Goal: Check status: Check status

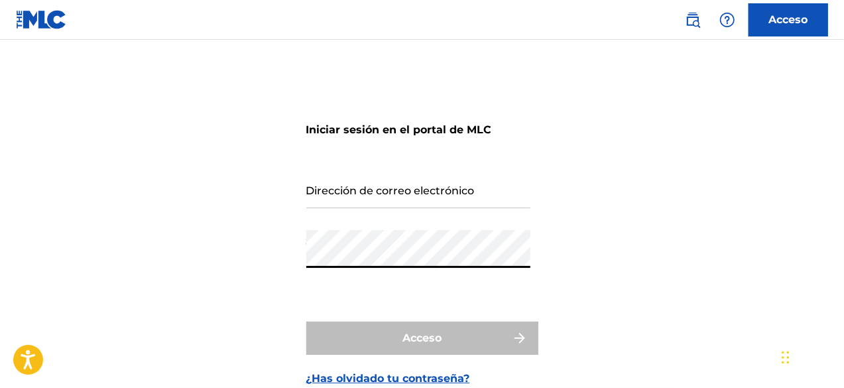
type input "[EMAIL_ADDRESS][DOMAIN_NAME]"
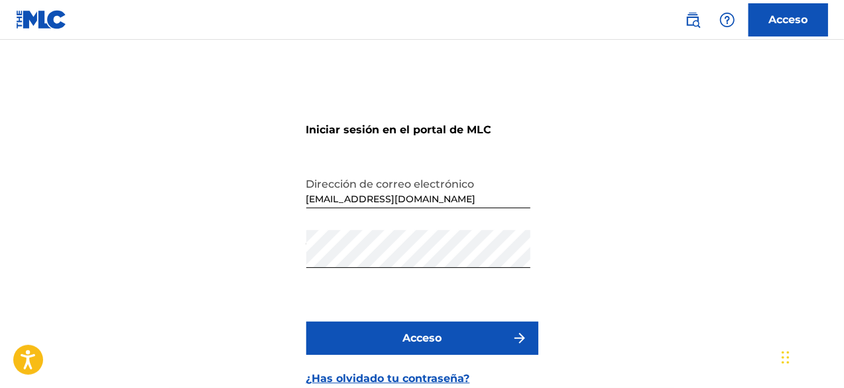
click at [420, 337] on font "Acceso" at bounding box center [421, 337] width 39 height 13
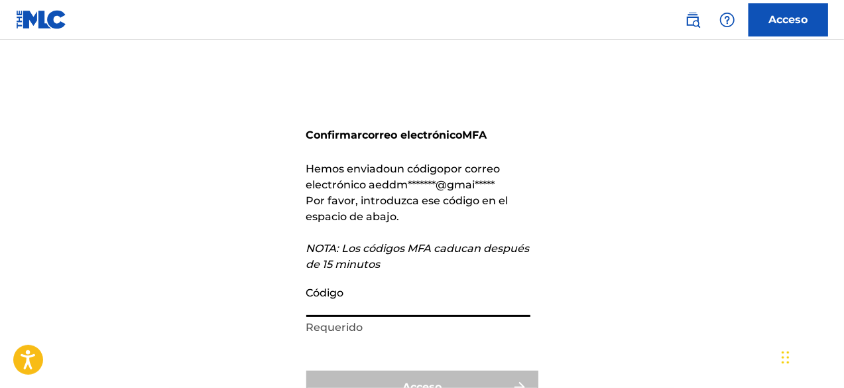
paste input "387668"
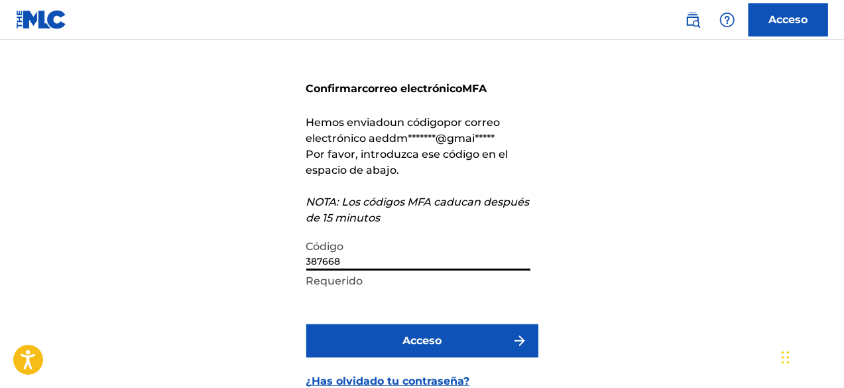
scroll to position [66, 0]
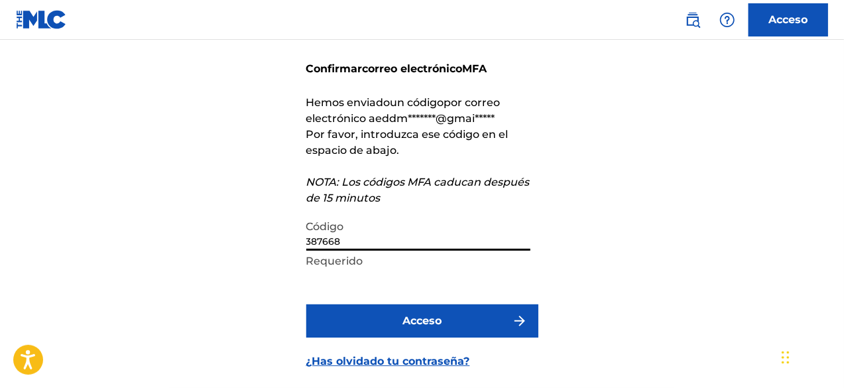
type input "387668"
click at [393, 327] on button "Acceso" at bounding box center [422, 320] width 232 height 33
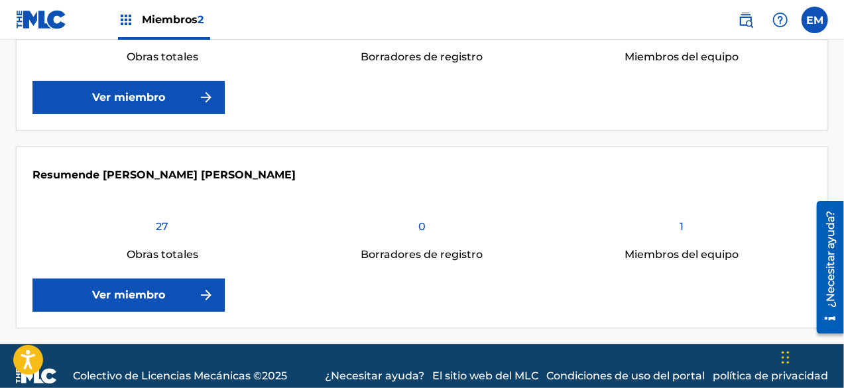
scroll to position [416, 0]
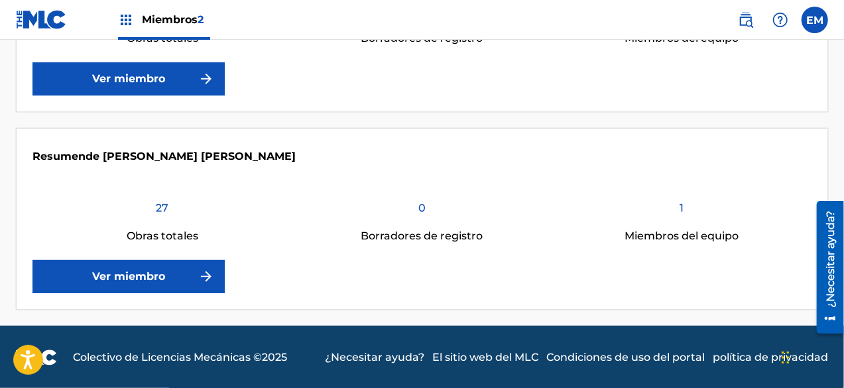
click at [171, 265] on link "Ver miembro" at bounding box center [128, 276] width 192 height 33
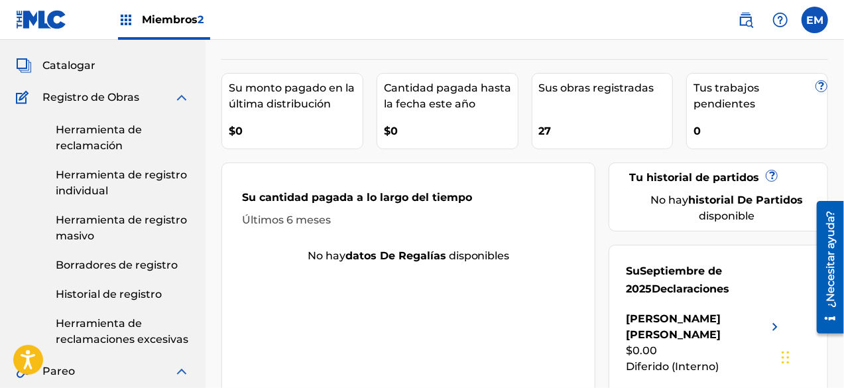
scroll to position [133, 0]
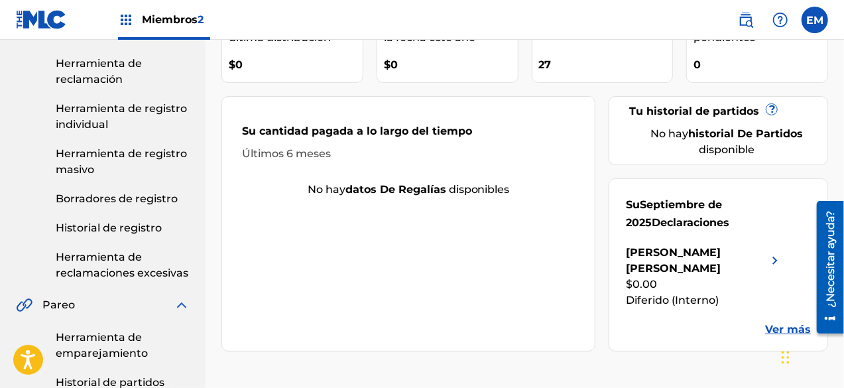
click at [776, 323] on font "Ver más" at bounding box center [788, 329] width 46 height 13
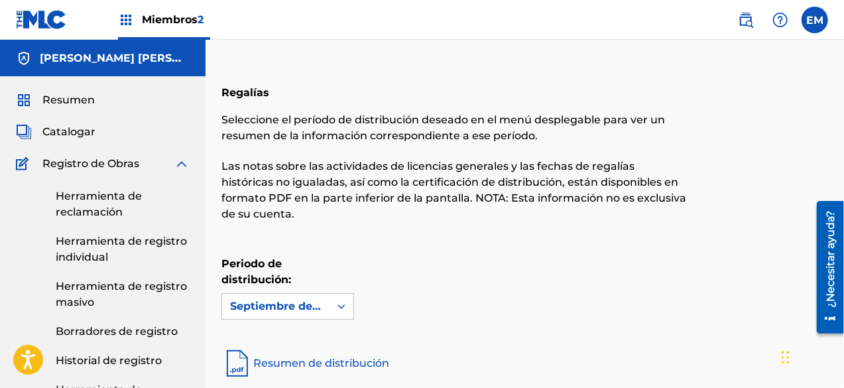
click at [161, 18] on font "Miembros" at bounding box center [170, 19] width 56 height 13
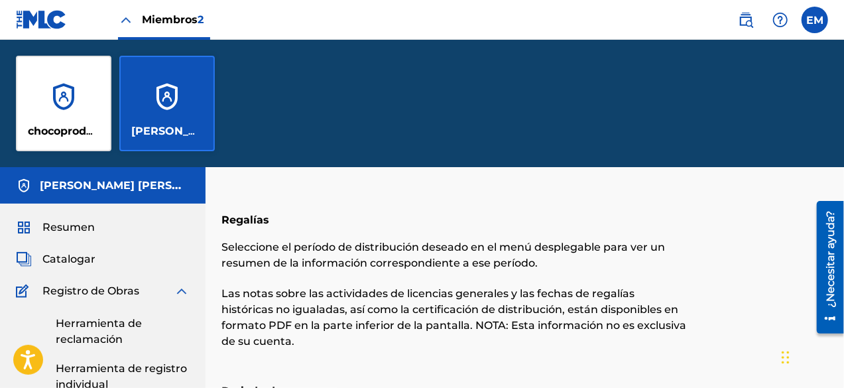
click at [94, 115] on div "chocoproduccionesrd" at bounding box center [63, 103] width 95 height 95
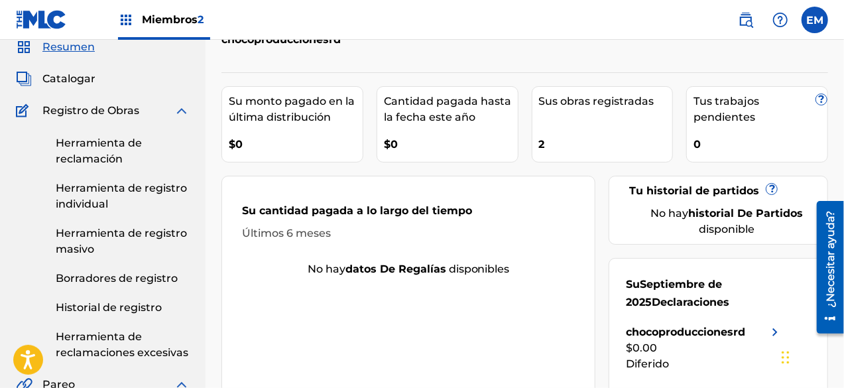
scroll to position [133, 0]
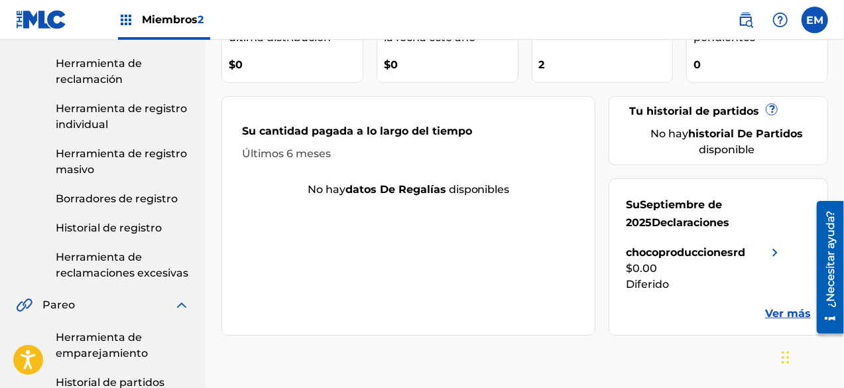
click at [772, 316] on font "Ver más" at bounding box center [788, 313] width 46 height 13
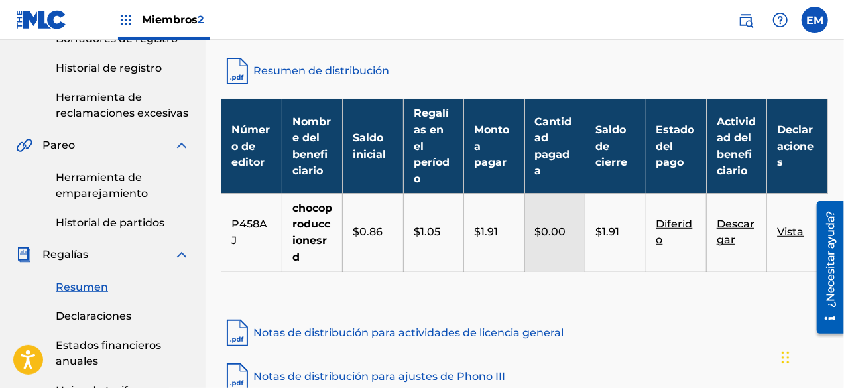
scroll to position [265, 0]
